Goal: Navigation & Orientation: Find specific page/section

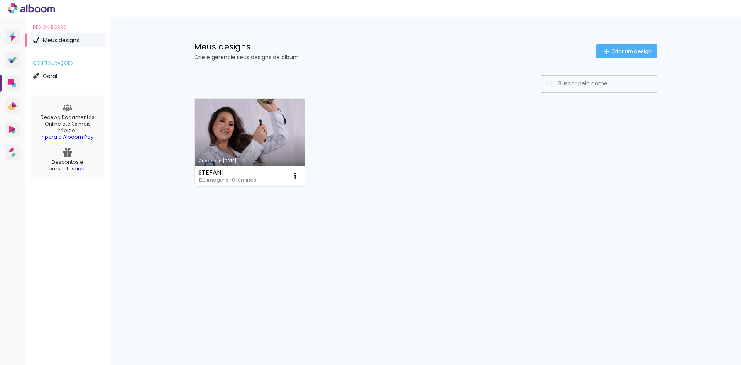
click at [53, 14] on div at bounding box center [370, 8] width 741 height 17
click at [15, 7] on icon at bounding box center [31, 8] width 47 height 10
click at [14, 7] on icon at bounding box center [31, 8] width 47 height 10
